Goal: Transaction & Acquisition: Purchase product/service

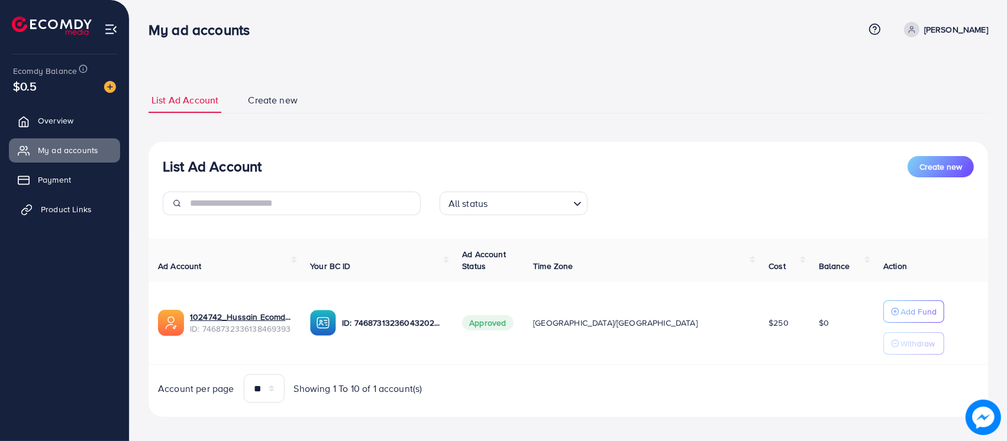
click at [66, 205] on span "Product Links" at bounding box center [66, 210] width 51 height 12
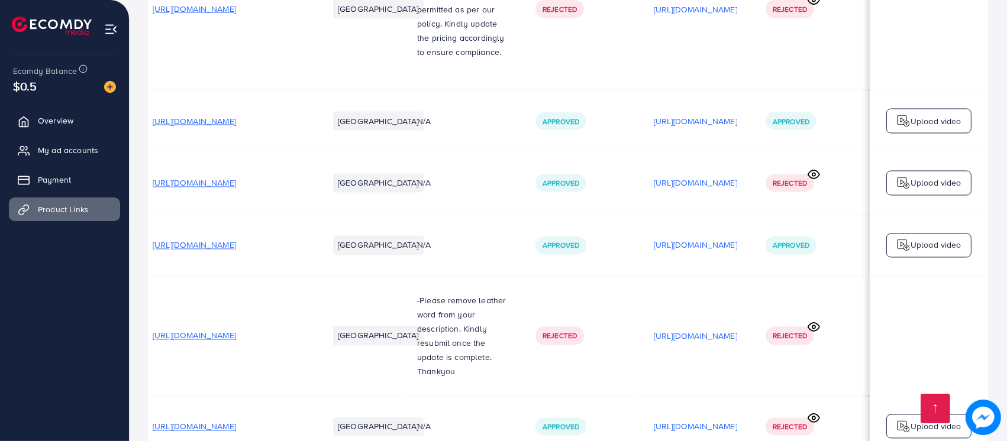
scroll to position [0, 156]
click at [795, 423] on span "Rejected" at bounding box center [790, 428] width 34 height 10
click at [813, 412] on icon at bounding box center [814, 418] width 12 height 12
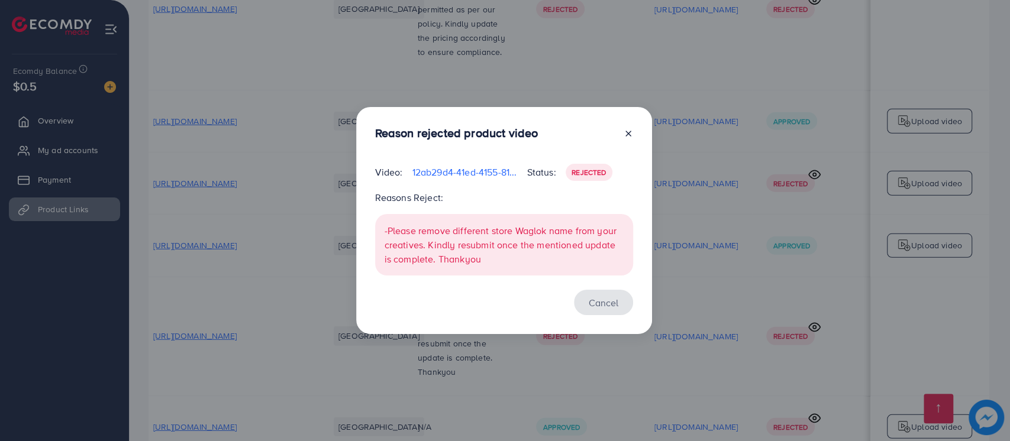
click at [591, 298] on button "Cancel" at bounding box center [603, 302] width 59 height 25
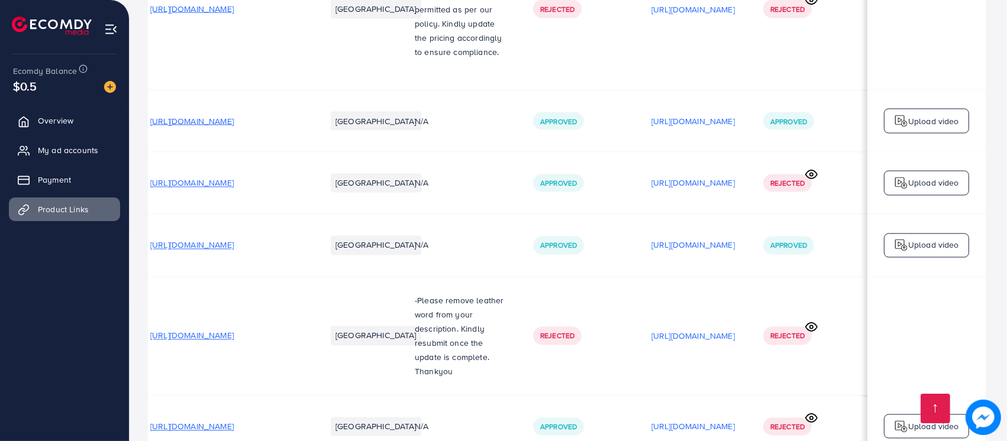
scroll to position [0, 154]
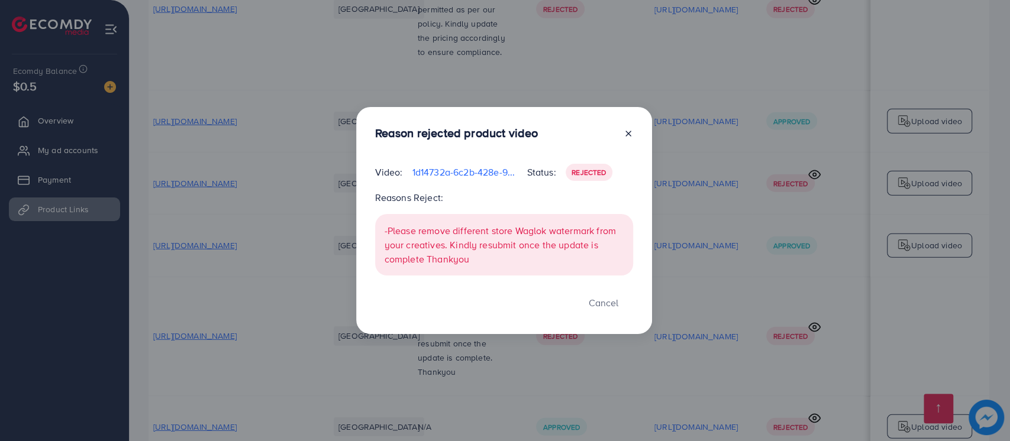
click at [627, 134] on icon at bounding box center [628, 133] width 9 height 9
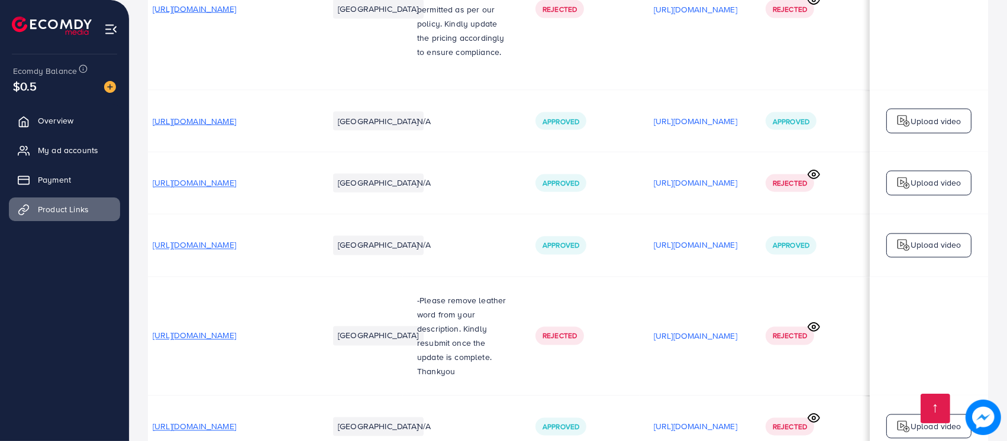
scroll to position [0, 152]
click at [818, 412] on icon at bounding box center [814, 418] width 12 height 12
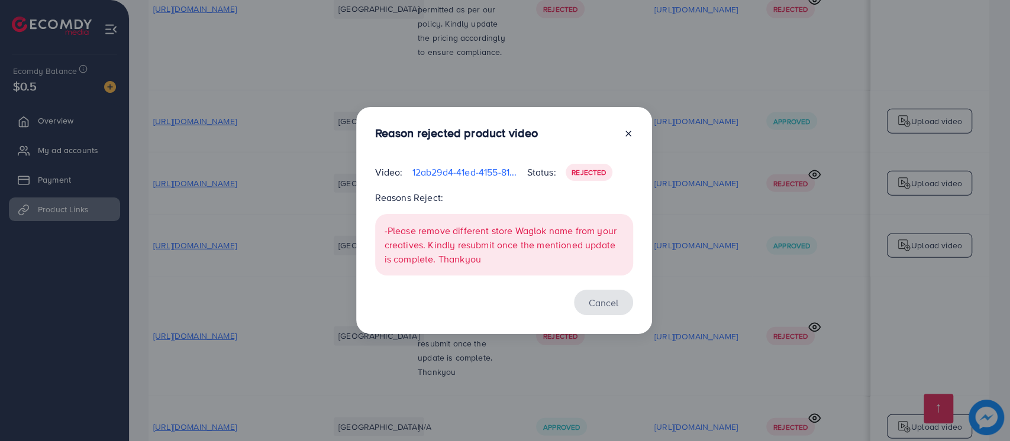
click at [615, 298] on button "Cancel" at bounding box center [603, 302] width 59 height 25
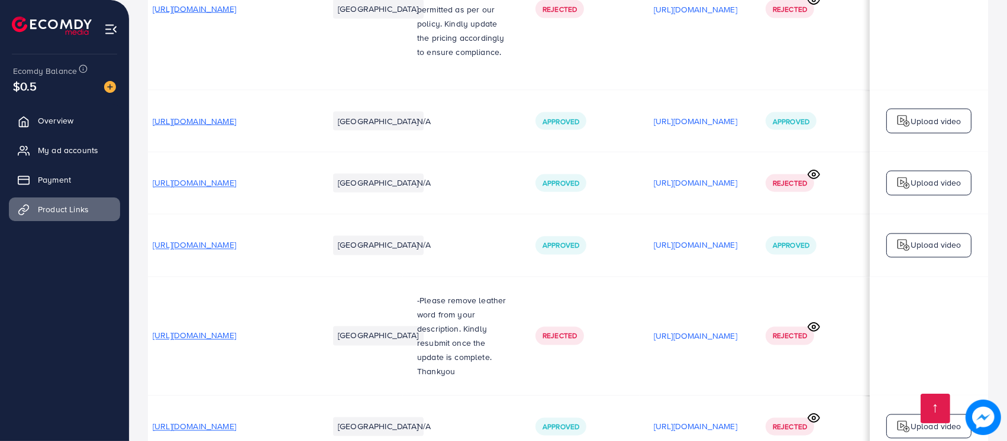
scroll to position [0, 0]
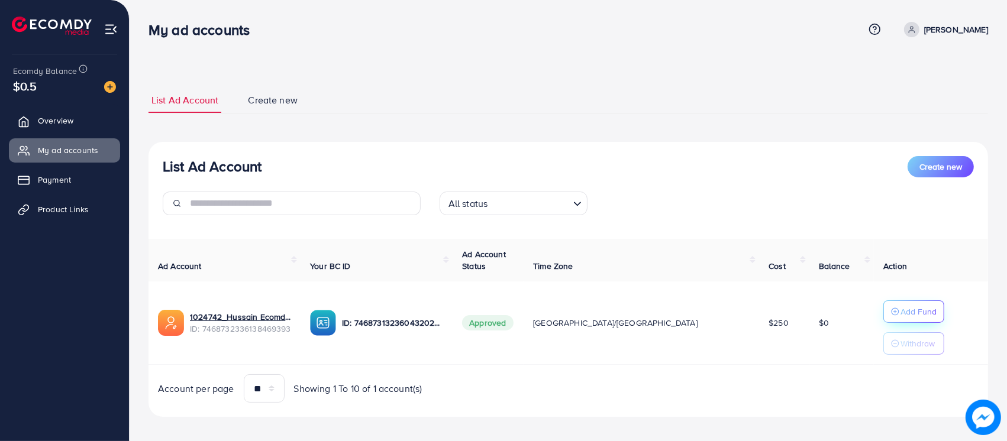
click at [901, 305] on p "Add Fund" at bounding box center [919, 312] width 36 height 14
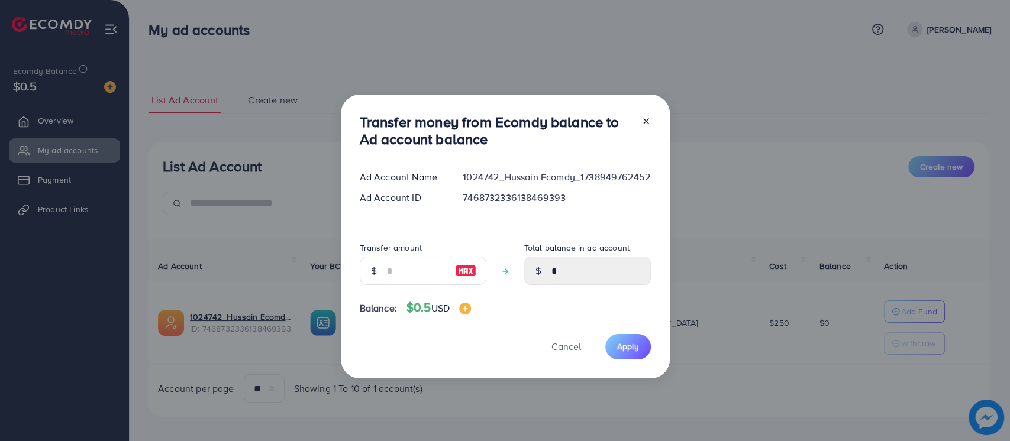
click at [644, 123] on icon at bounding box center [646, 121] width 9 height 9
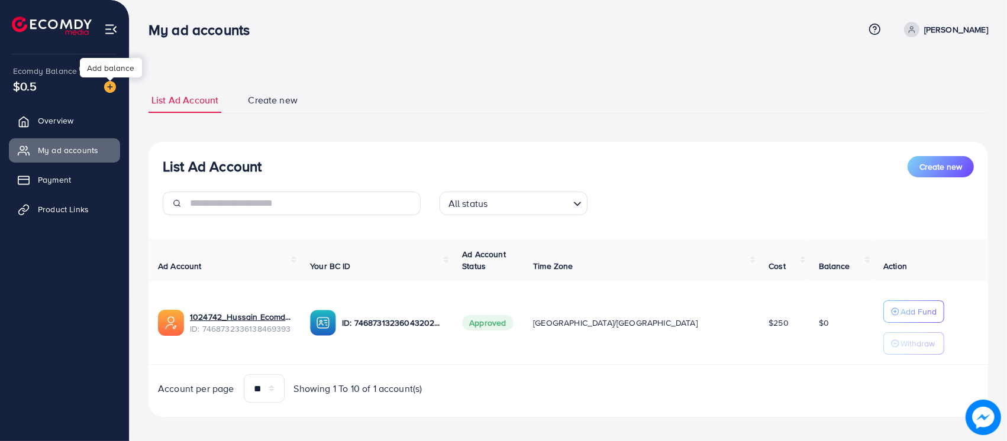
click at [104, 90] on img at bounding box center [110, 87] width 12 height 12
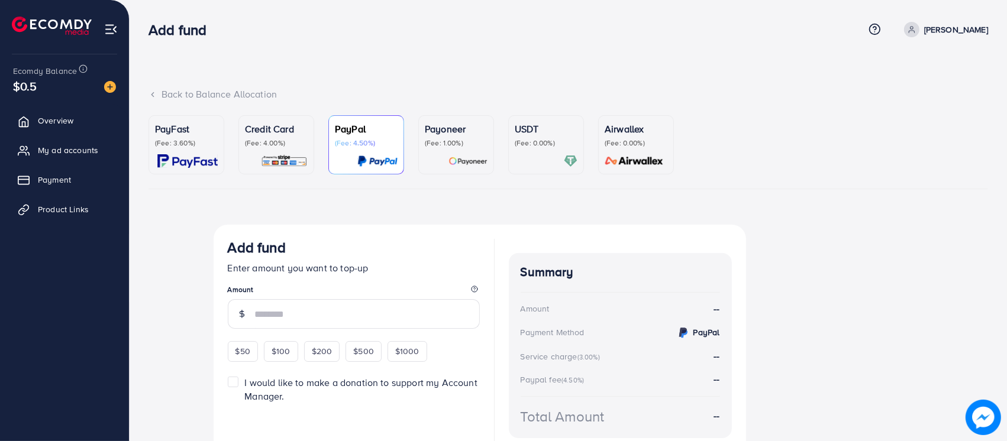
click at [275, 132] on p "Credit Card" at bounding box center [276, 129] width 63 height 14
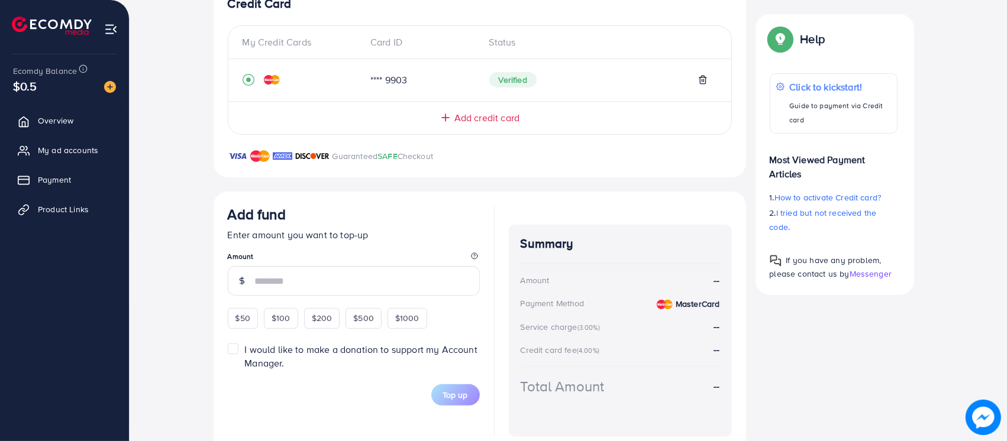
scroll to position [246, 0]
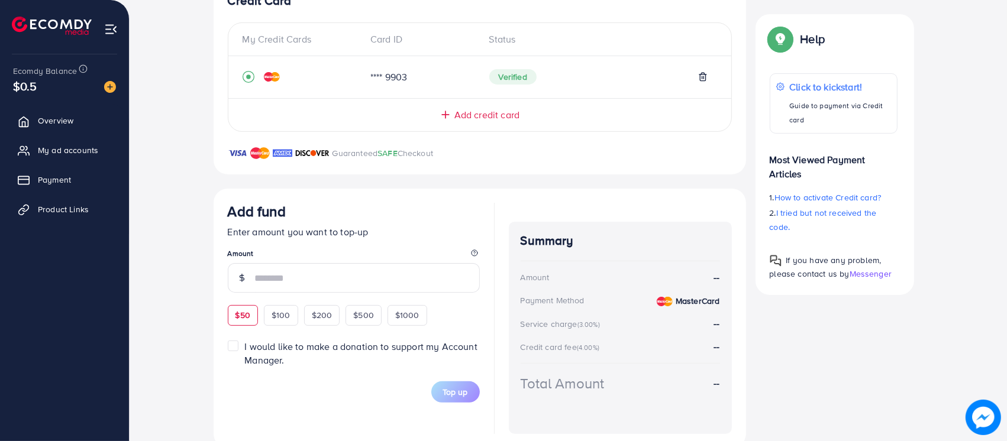
click at [246, 313] on span "$50" at bounding box center [243, 316] width 15 height 12
type input "**"
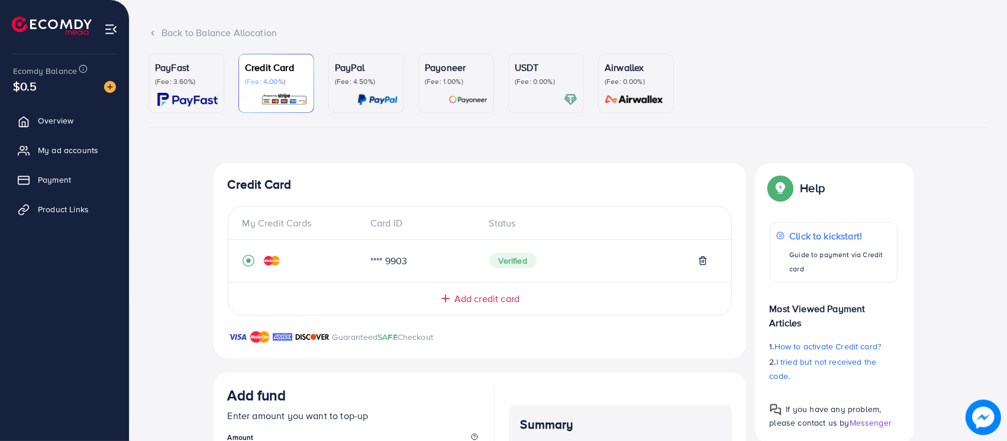
scroll to position [61, 0]
click at [529, 102] on div at bounding box center [546, 101] width 63 height 14
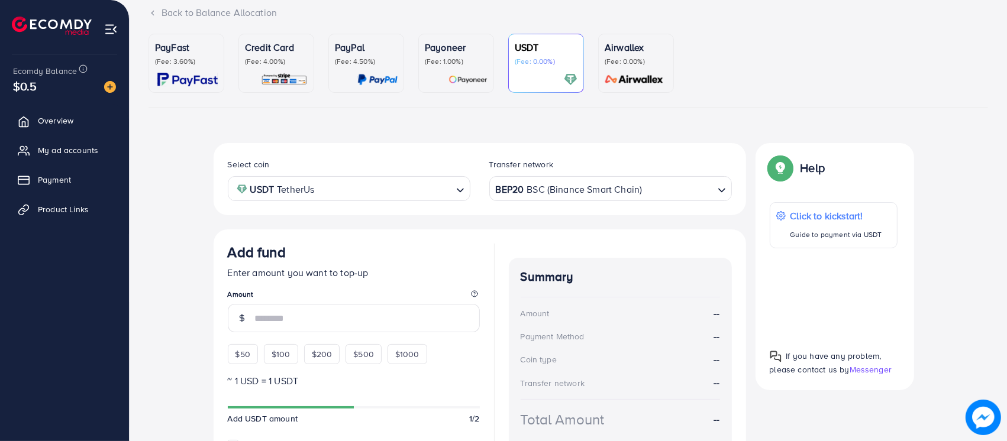
scroll to position [81, 0]
click at [468, 182] on div "Loading..." at bounding box center [461, 188] width 17 height 21
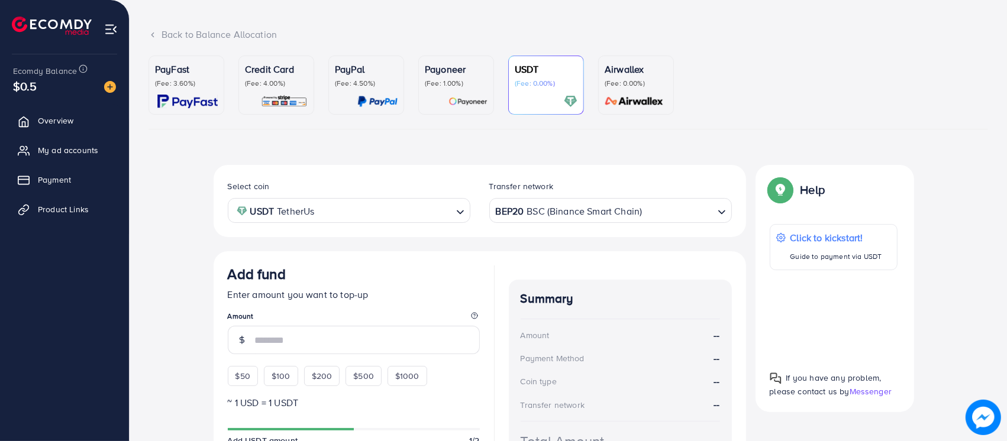
scroll to position [61, 0]
drag, startPoint x: 456, startPoint y: 128, endPoint x: 458, endPoint y: 111, distance: 17.3
click at [458, 111] on ul "PayFast (Fee: 3.60%) Credit Card (Fee: 4.00%) PayPal (Fee: 4.50%) Payoneer (Fee…" at bounding box center [569, 91] width 840 height 74
click at [458, 111] on link "Payoneer (Fee: 1.00%)" at bounding box center [456, 83] width 76 height 59
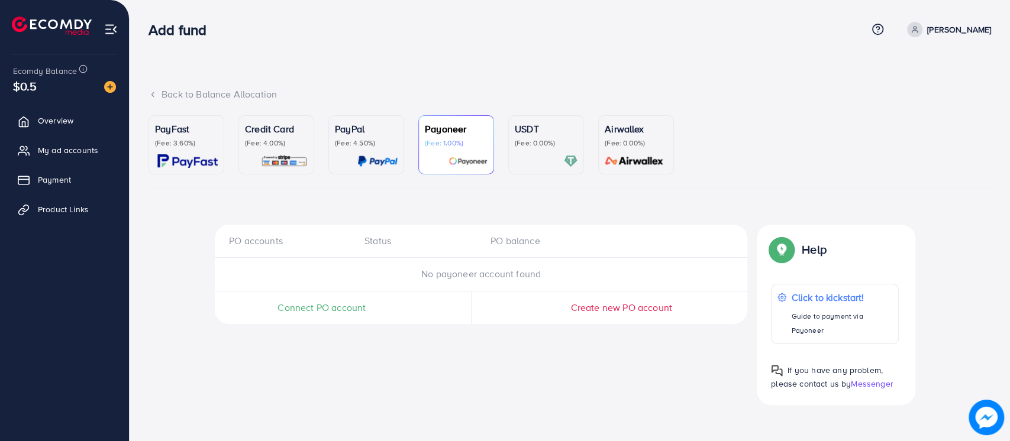
click at [343, 307] on span "Connect PO account" at bounding box center [322, 308] width 88 height 14
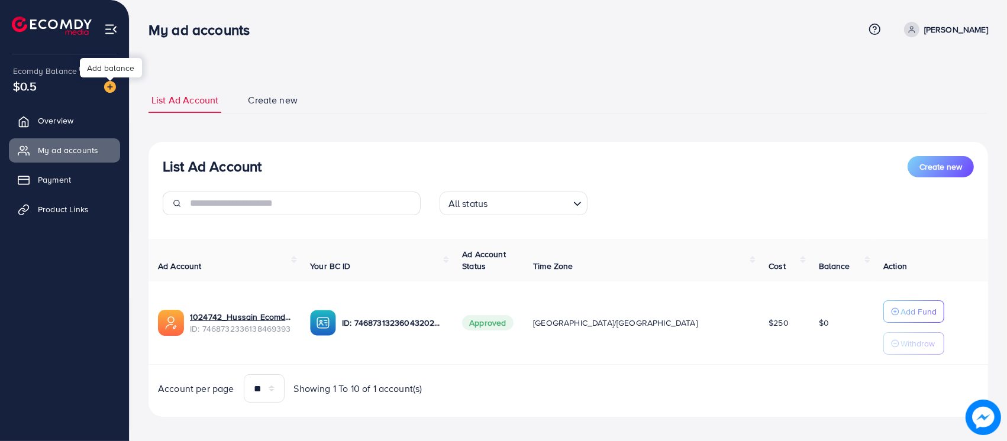
click at [112, 82] on img at bounding box center [110, 87] width 12 height 12
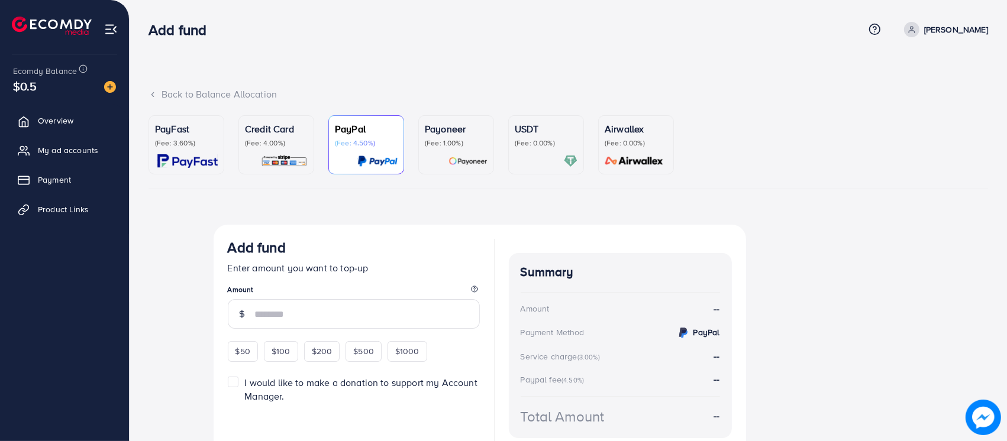
click at [274, 152] on div "Credit Card (Fee: 4.00%)" at bounding box center [276, 145] width 63 height 46
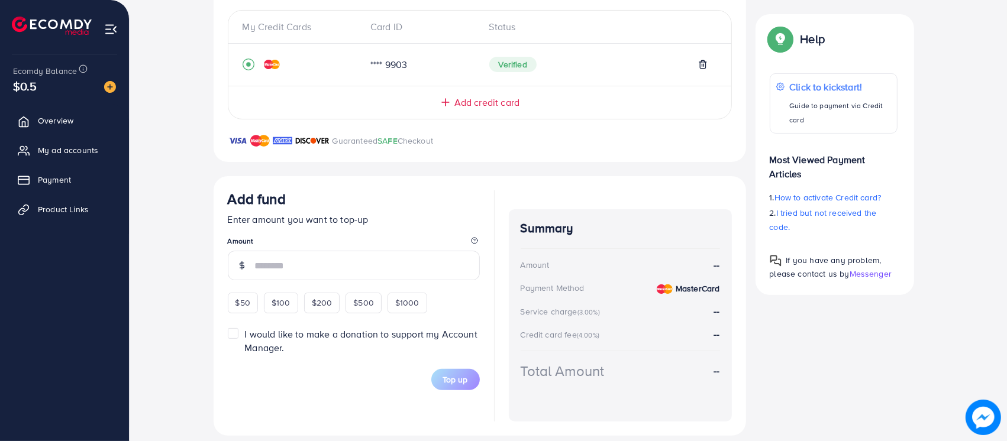
scroll to position [260, 0]
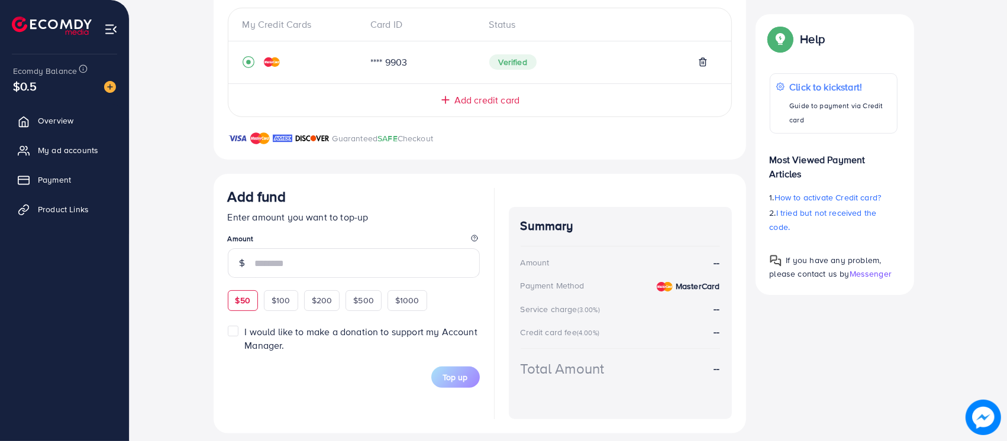
click at [236, 299] on span "$50" at bounding box center [243, 301] width 15 height 12
type input "**"
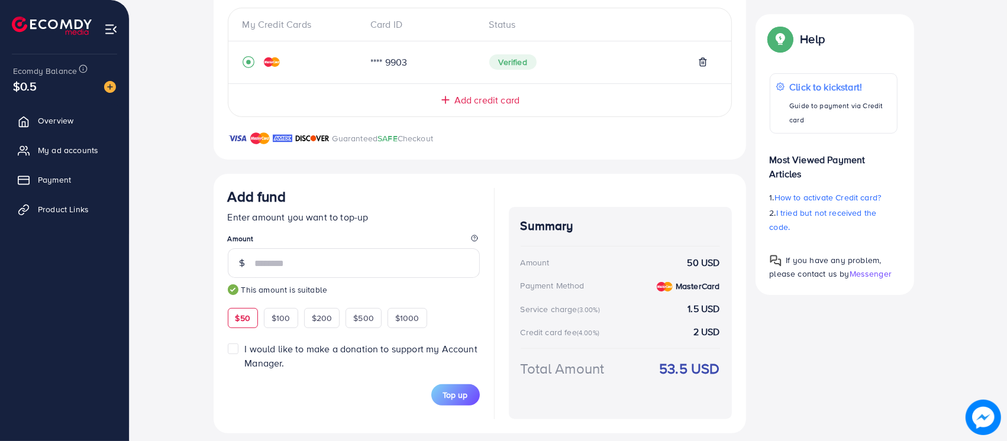
scroll to position [271, 0]
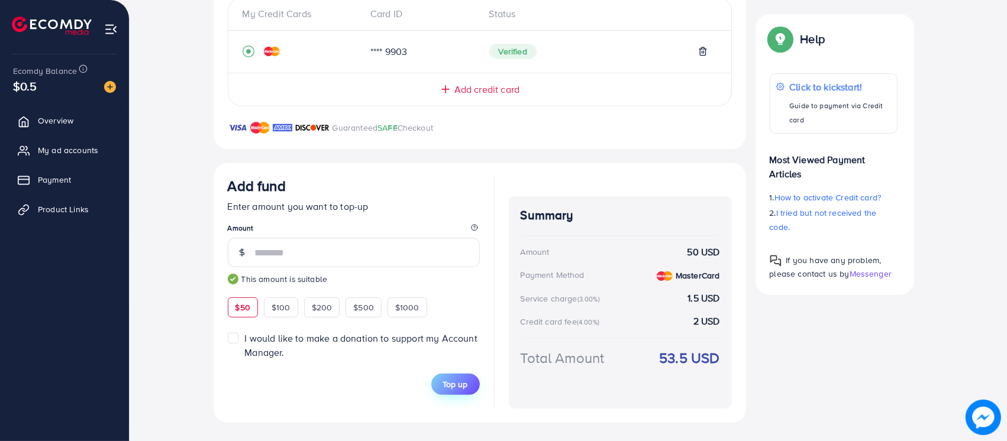
click at [449, 382] on span "Top up" at bounding box center [455, 385] width 25 height 12
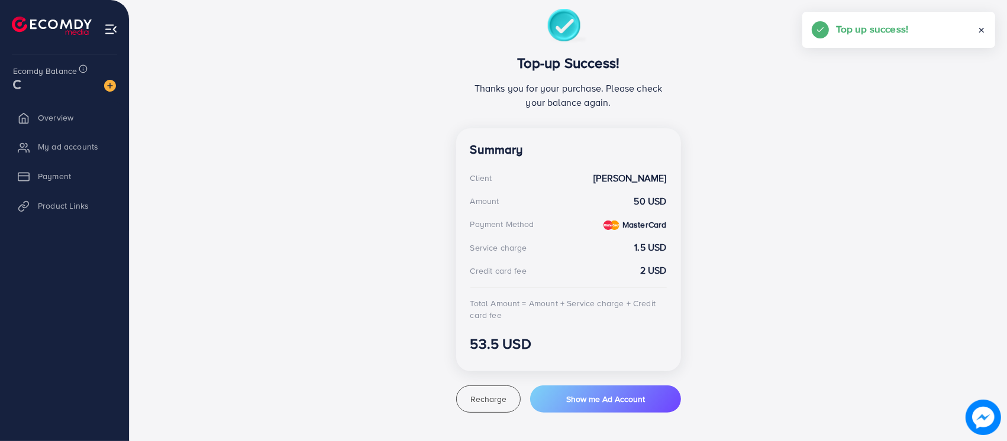
scroll to position [216, 0]
click at [74, 151] on span "My ad accounts" at bounding box center [71, 150] width 60 height 12
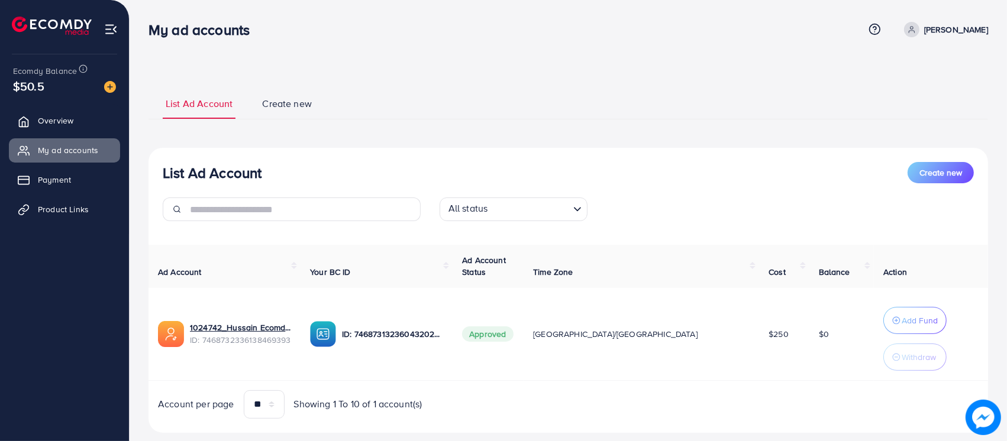
scroll to position [24, 0]
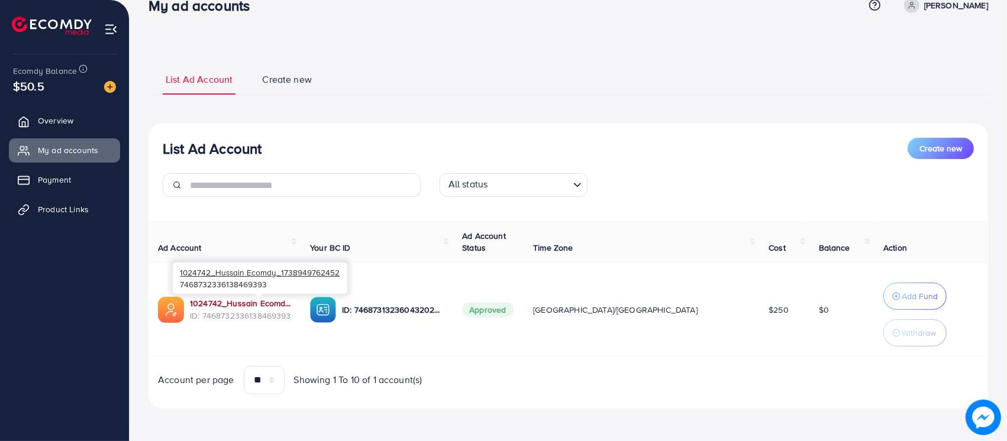
click at [278, 304] on link "1024742_Hussain Ecomdy_1738949762452" at bounding box center [240, 304] width 101 height 12
click at [248, 305] on link "1024742_Hussain Ecomdy_1738949762452" at bounding box center [240, 304] width 101 height 12
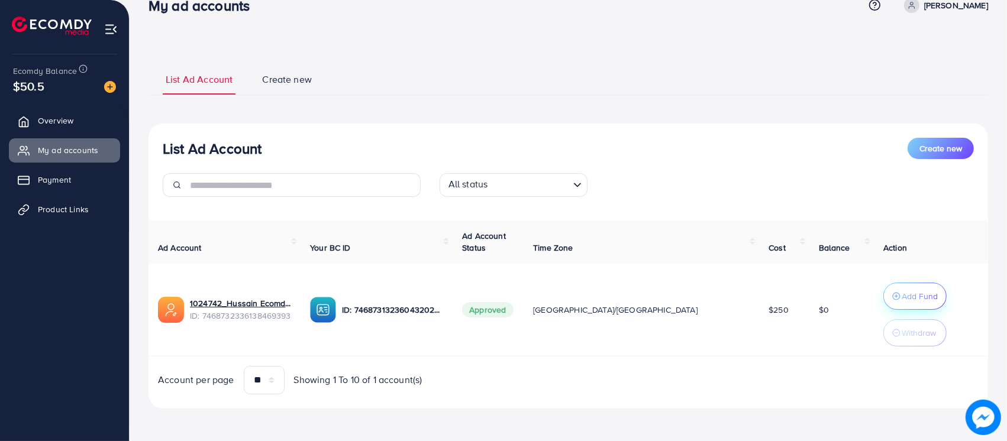
click at [884, 291] on button "Add Fund" at bounding box center [915, 296] width 63 height 27
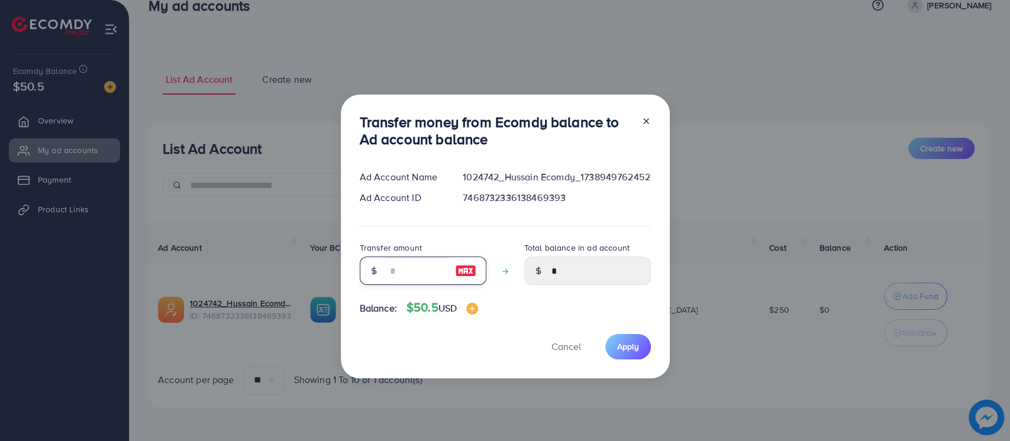
click at [424, 272] on input "number" at bounding box center [416, 271] width 59 height 28
type input "*"
type input "****"
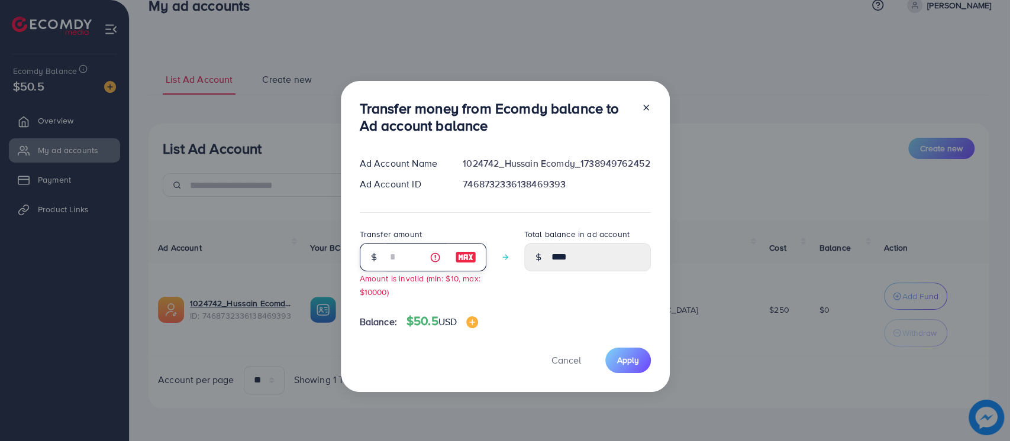
type input "**"
type input "*****"
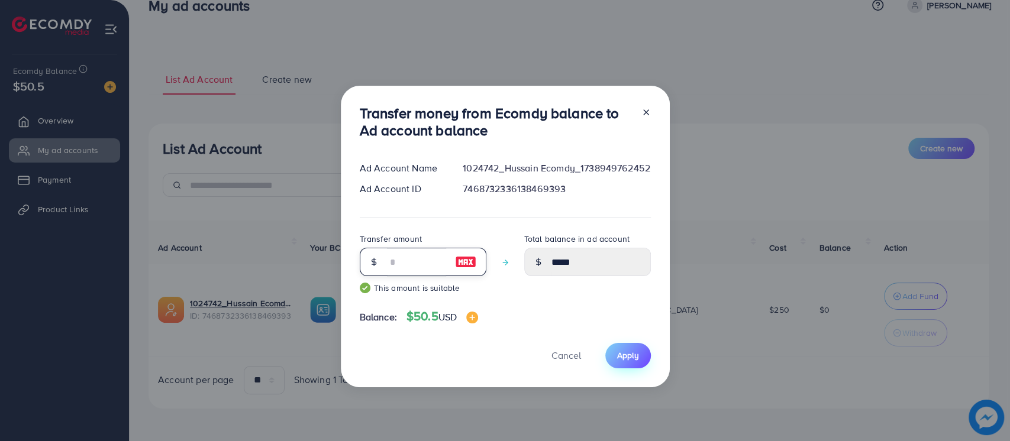
type input "**"
click at [624, 354] on span "Apply" at bounding box center [628, 356] width 22 height 12
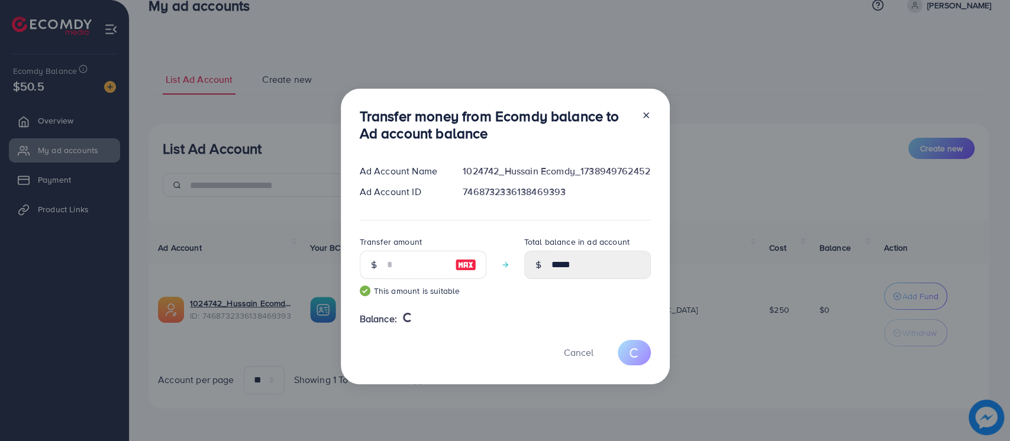
type input "*"
